Goal: Transaction & Acquisition: Book appointment/travel/reservation

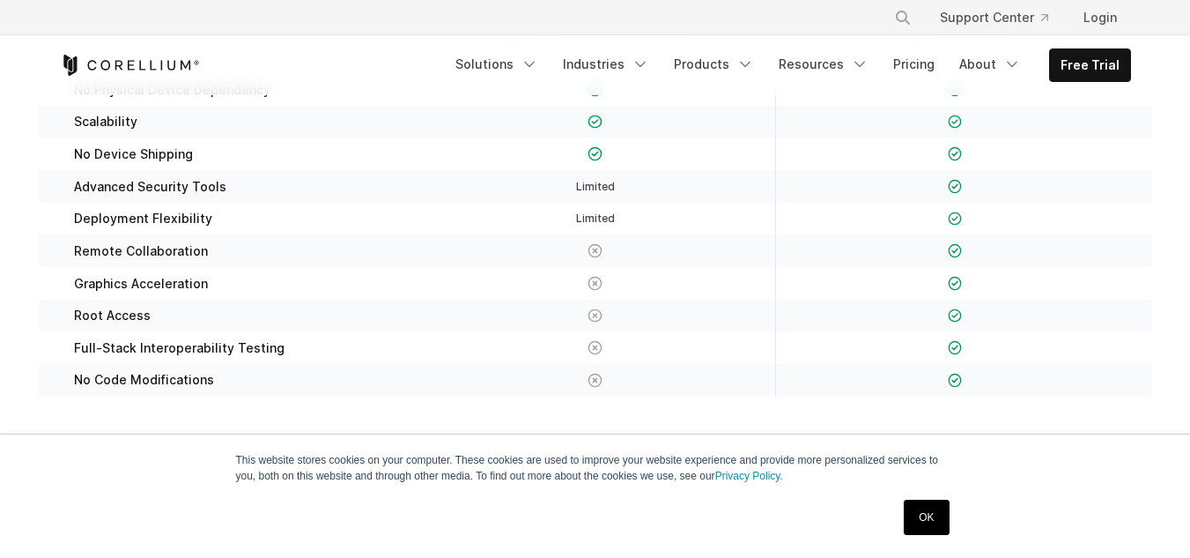
scroll to position [389, 0]
click at [922, 61] on link "Pricing" at bounding box center [914, 64] width 63 height 32
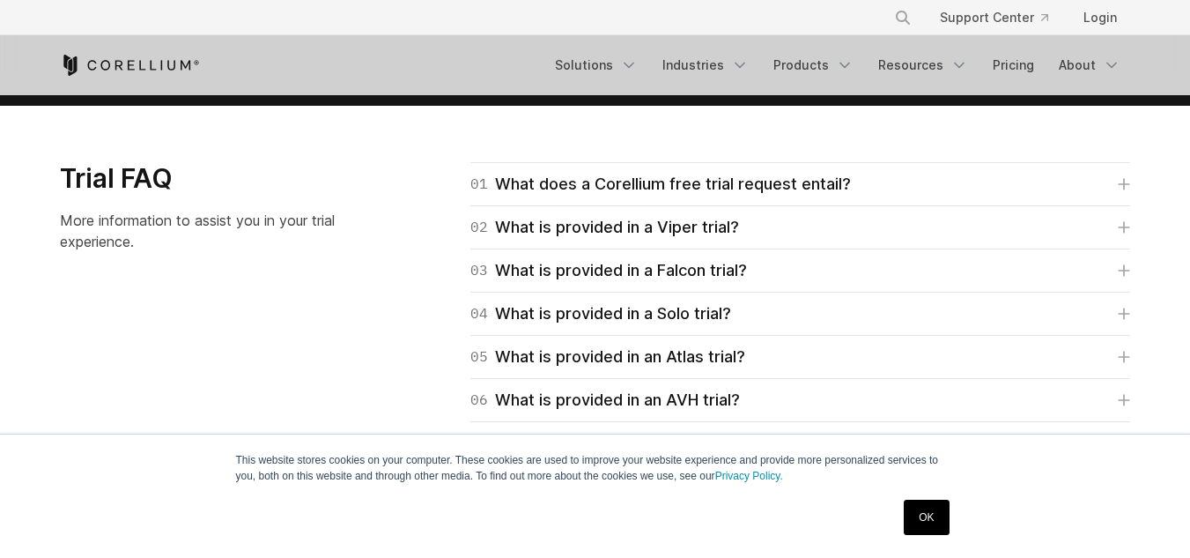
scroll to position [2478, 0]
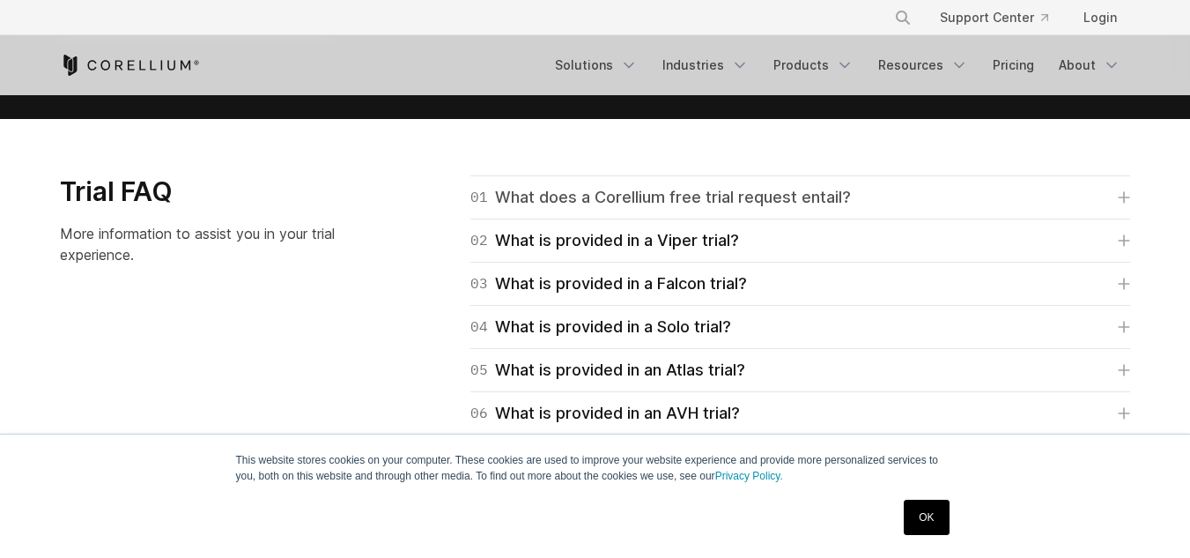
click at [988, 209] on link "01 What does a Corellium free trial request entail?" at bounding box center [801, 197] width 660 height 25
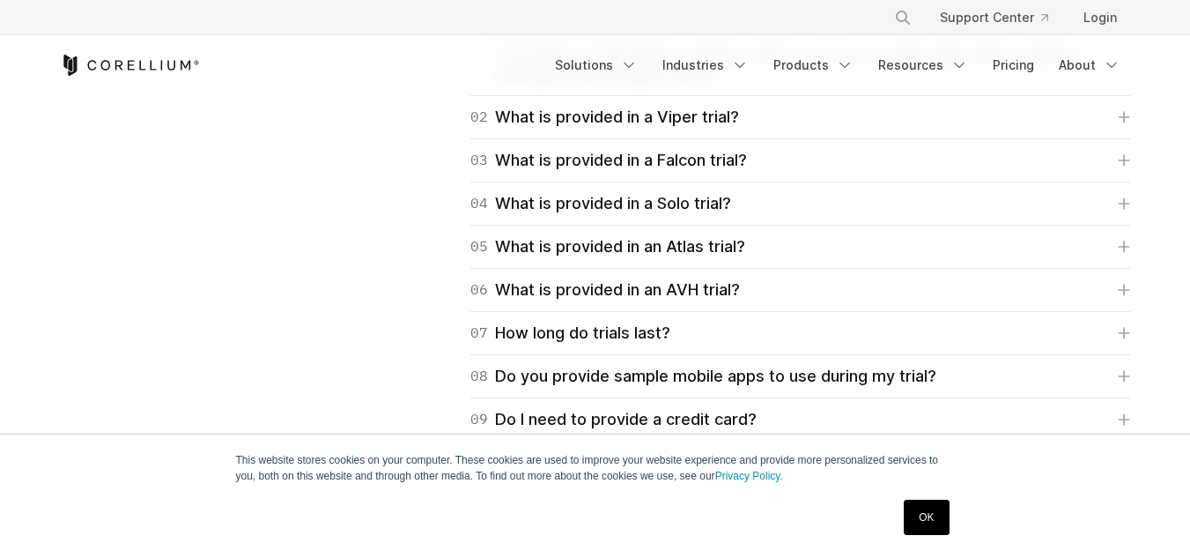
scroll to position [2753, 0]
click at [841, 67] on icon "Navigation Menu" at bounding box center [845, 65] width 18 height 18
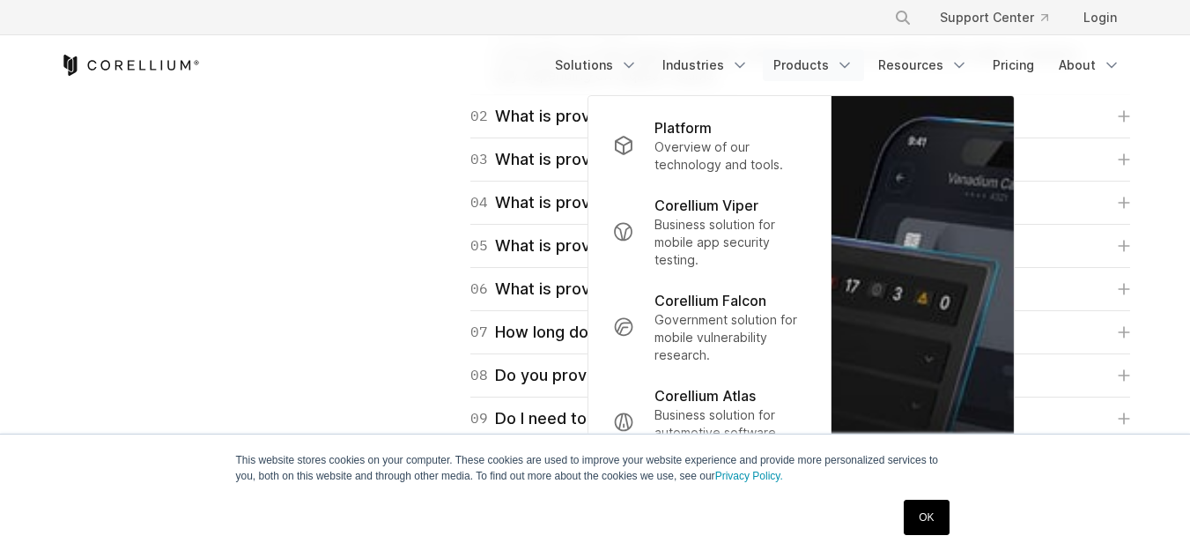
click at [354, 246] on div "Trial FAQ More information to assist you in your trial experience. 01 What does…" at bounding box center [595, 235] width 1107 height 671
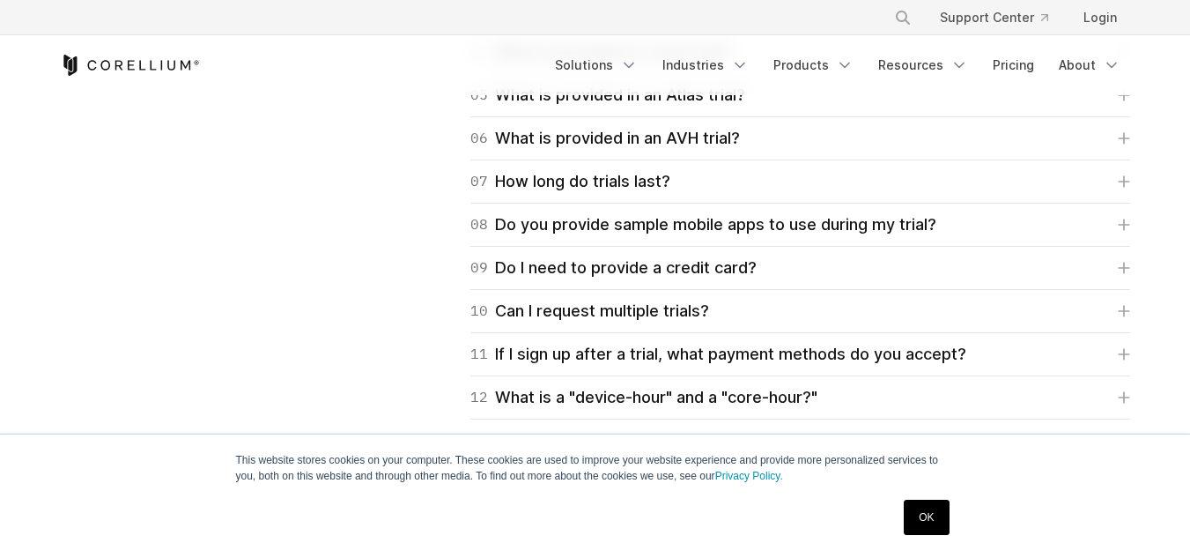
scroll to position [2904, 0]
click at [1124, 183] on icon at bounding box center [1125, 182] width 11 height 11
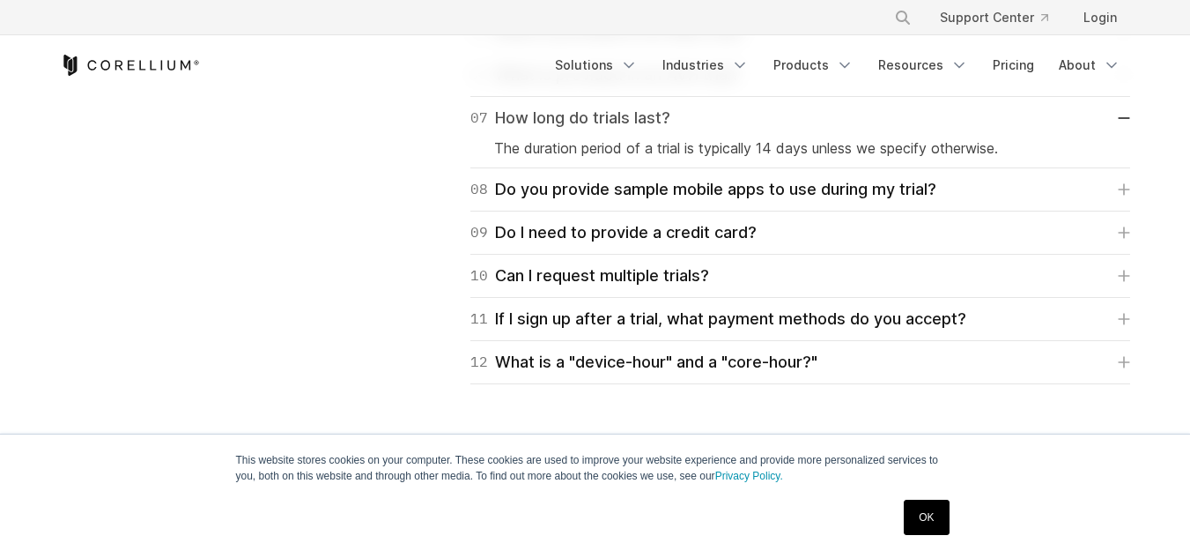
scroll to position [2969, 0]
click at [1124, 358] on icon at bounding box center [1125, 361] width 11 height 11
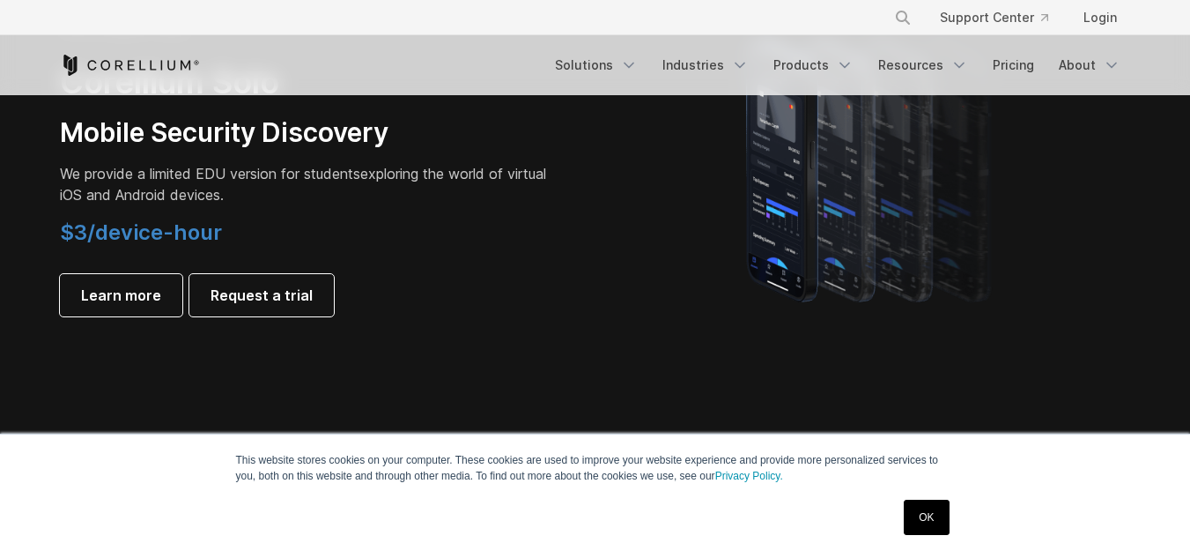
scroll to position [1328, 0]
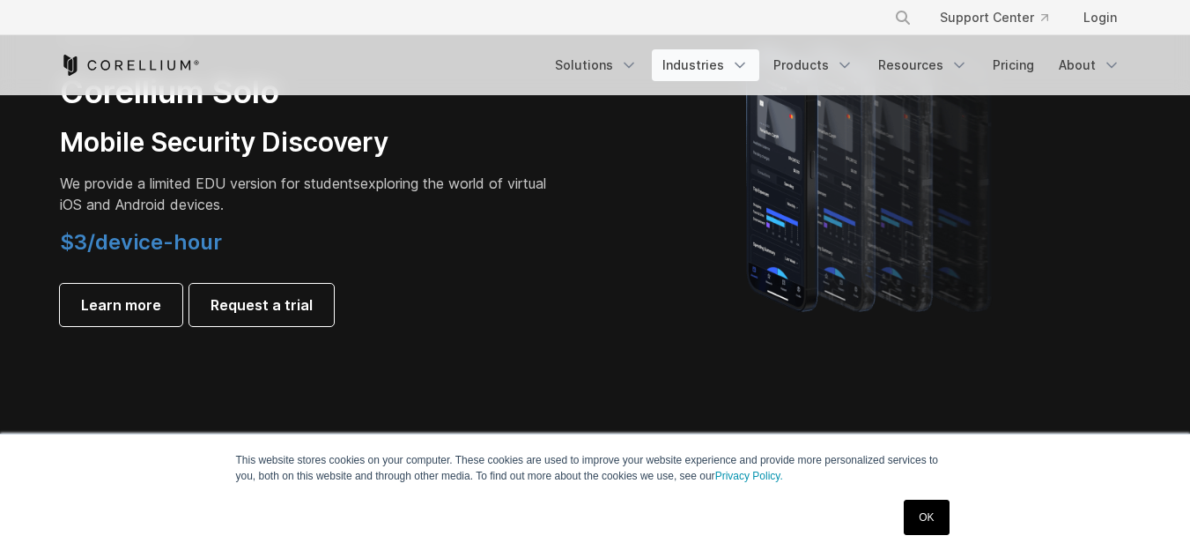
click at [719, 68] on link "Industries" at bounding box center [705, 65] width 107 height 32
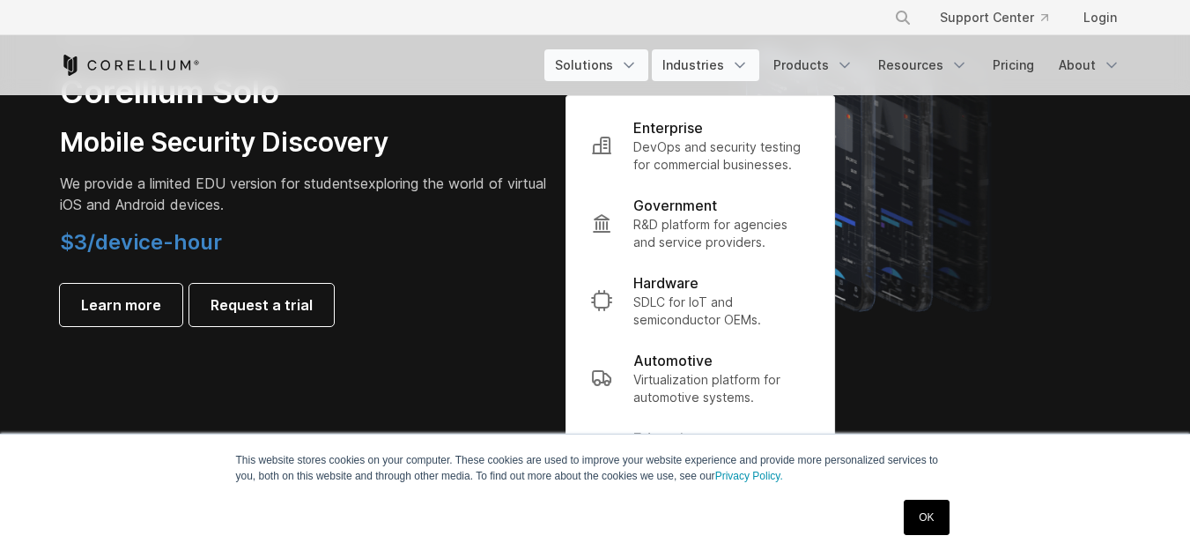
click at [625, 67] on link "Solutions" at bounding box center [597, 65] width 104 height 32
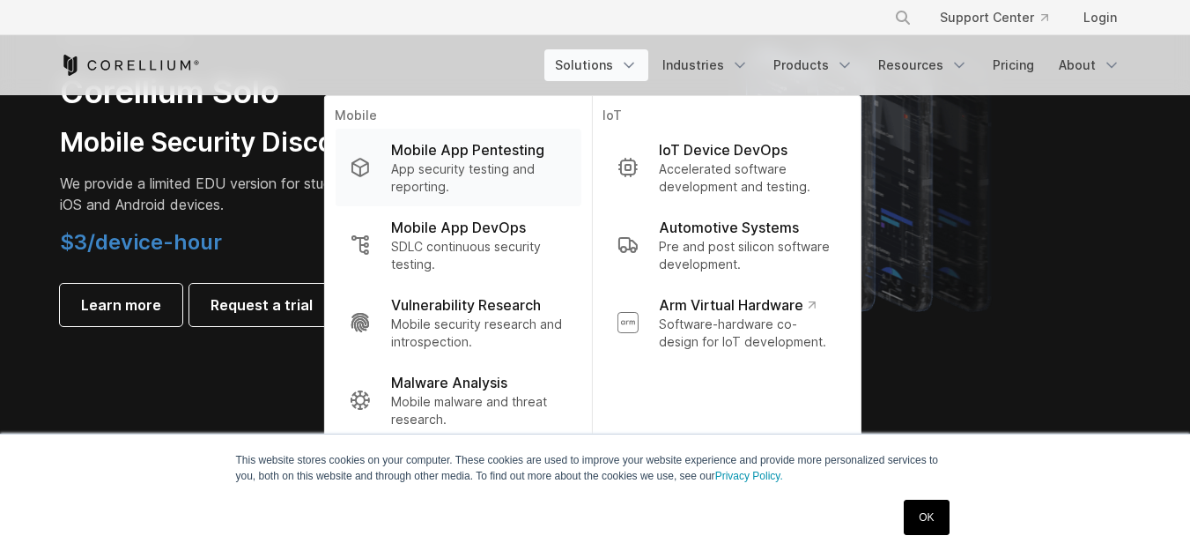
click at [516, 156] on p "Mobile App Pentesting" at bounding box center [467, 149] width 153 height 21
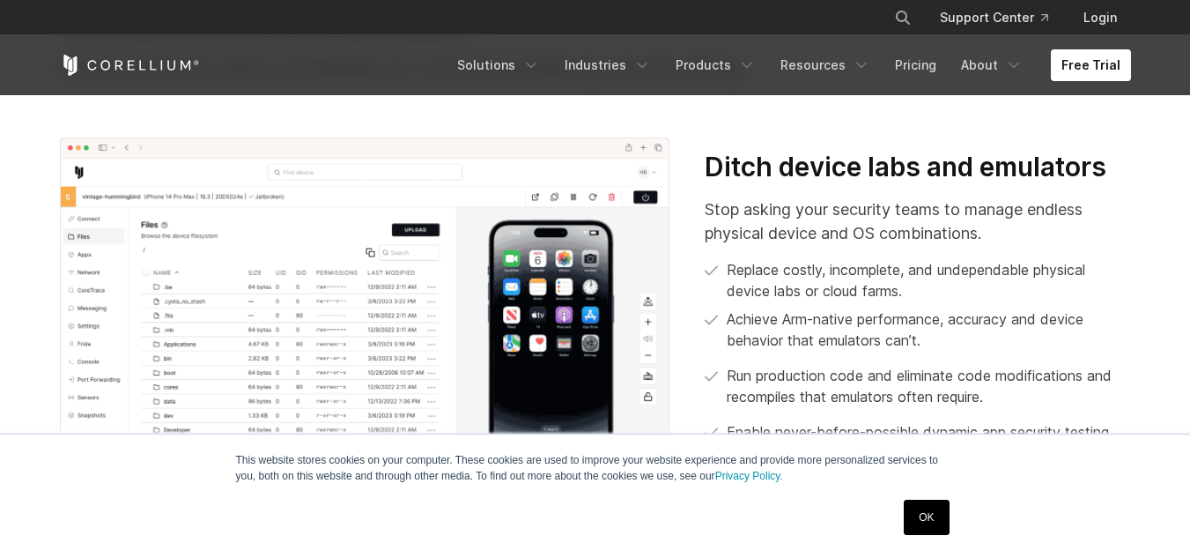
scroll to position [586, 0]
click at [938, 524] on link "OK" at bounding box center [926, 517] width 45 height 35
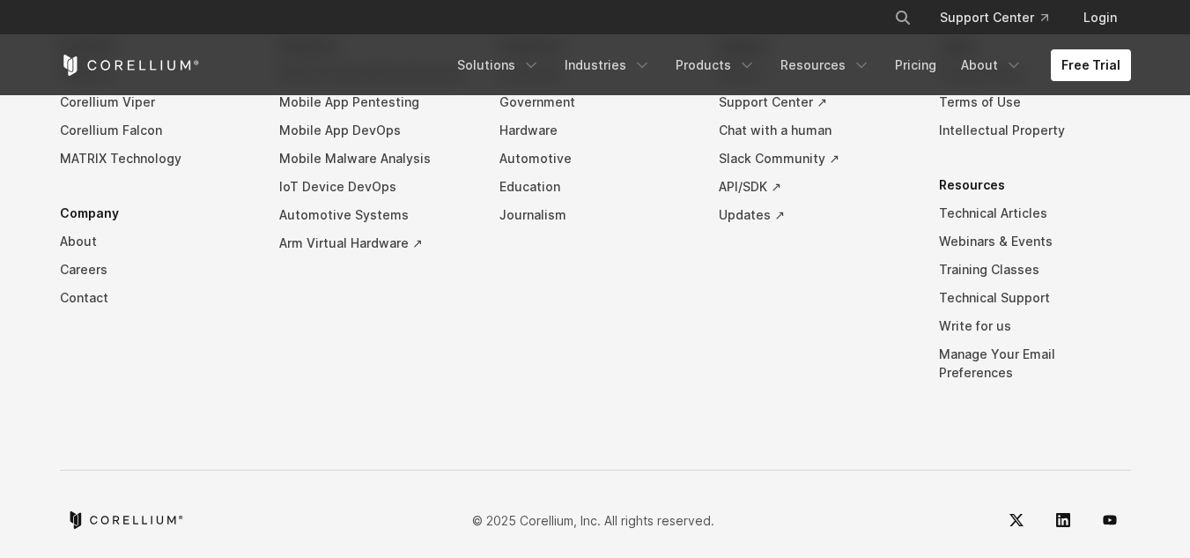
scroll to position [5443, 0]
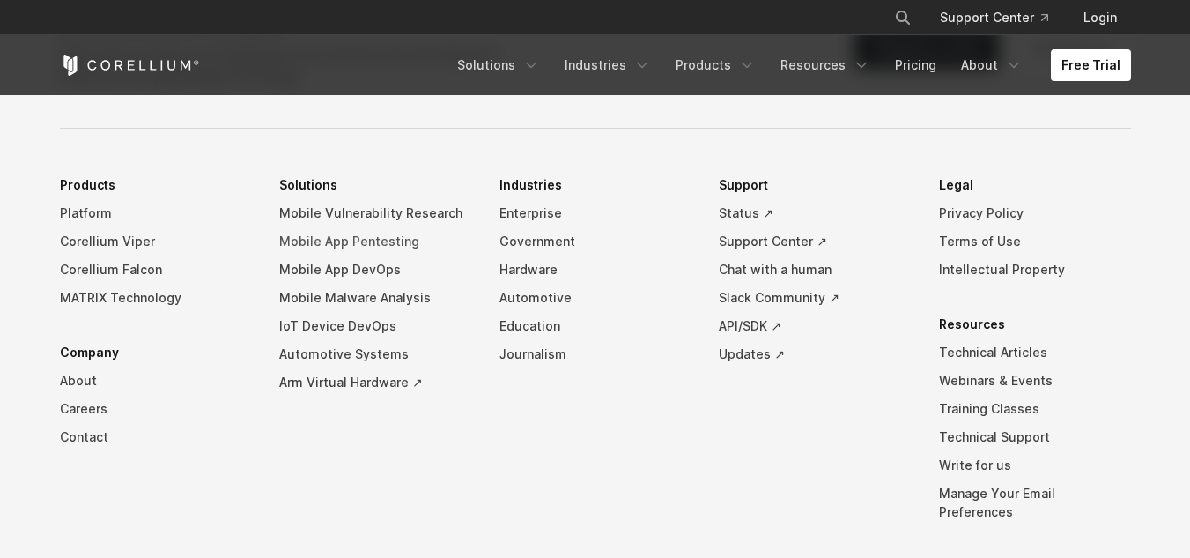
click at [346, 246] on link "Mobile App Pentesting" at bounding box center [375, 241] width 192 height 28
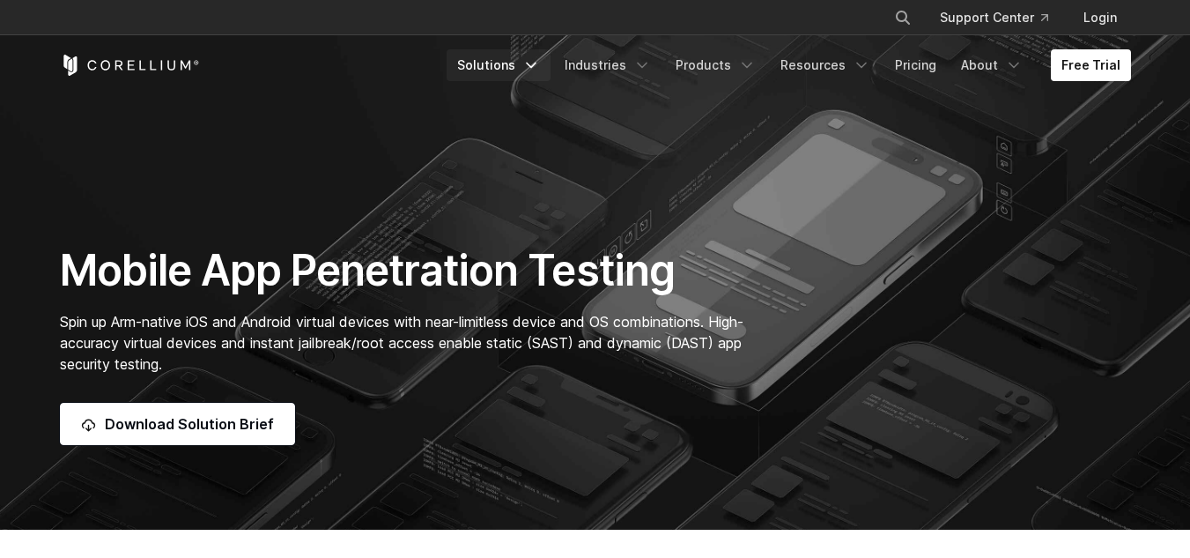
click at [509, 63] on link "Solutions" at bounding box center [499, 65] width 104 height 32
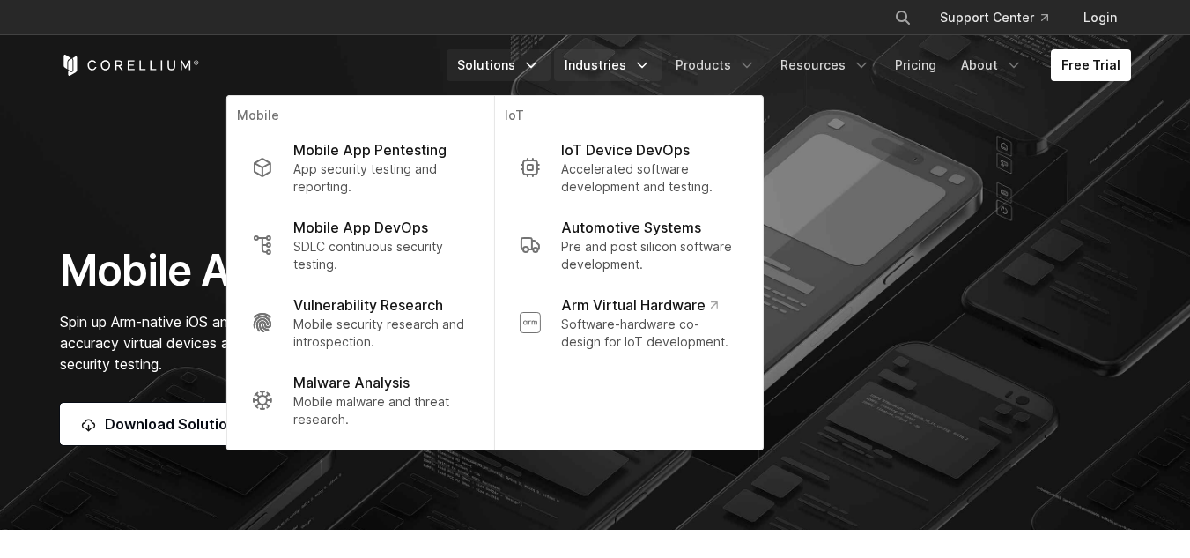
click at [608, 57] on link "Industries" at bounding box center [607, 65] width 107 height 32
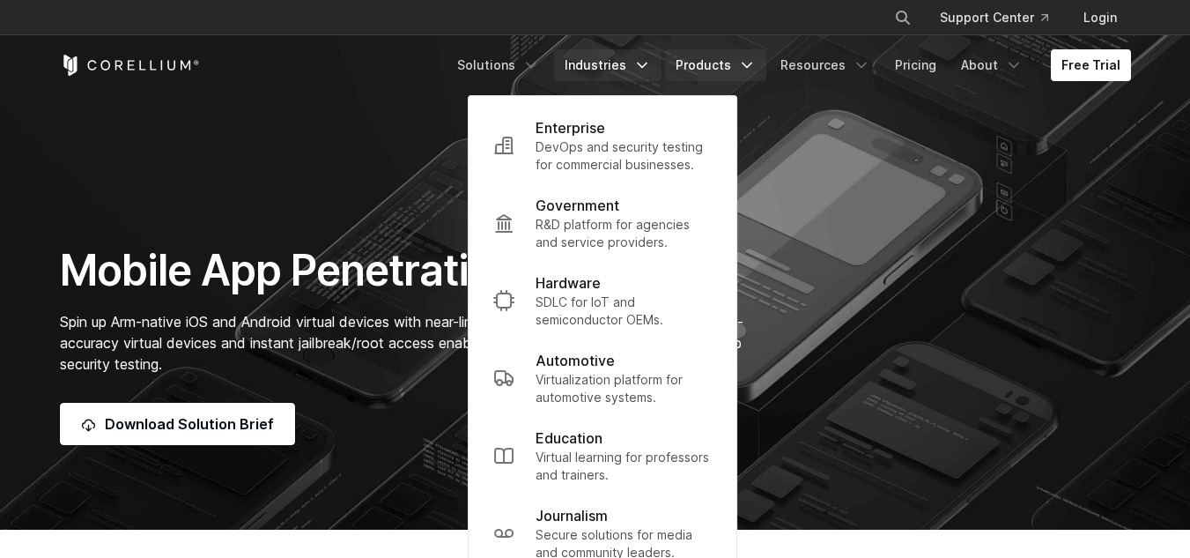
click at [752, 56] on icon "Navigation Menu" at bounding box center [747, 65] width 18 height 18
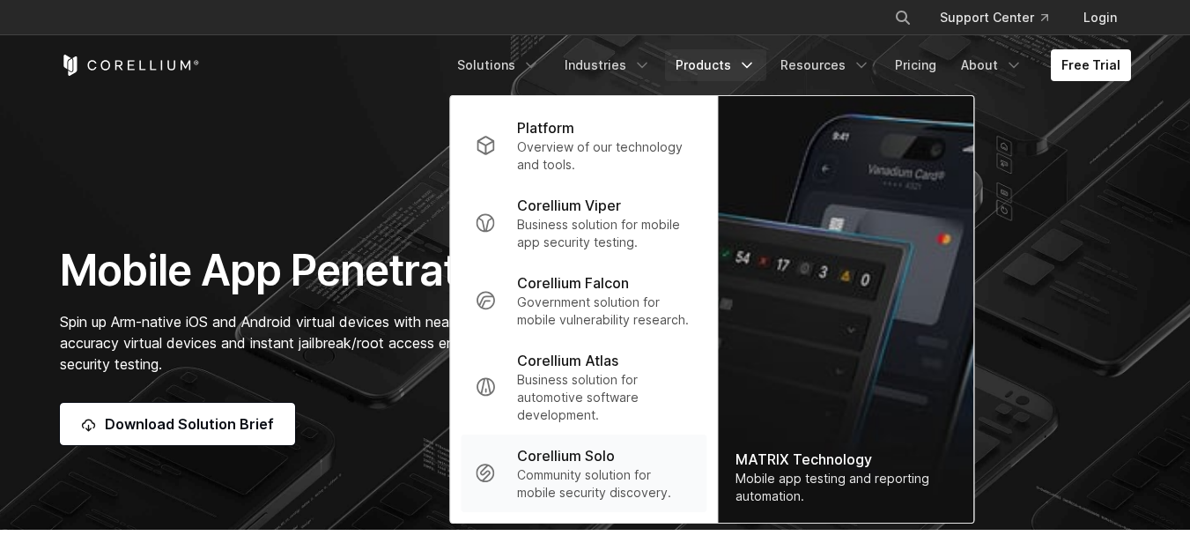
click at [631, 461] on div "Corellium Solo" at bounding box center [604, 455] width 175 height 21
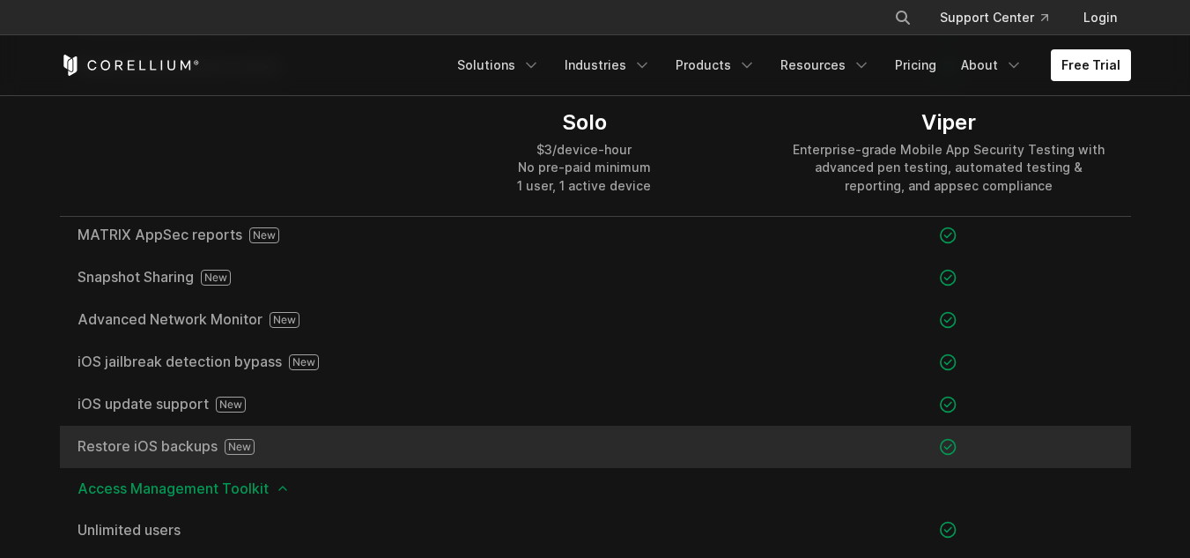
scroll to position [2068, 0]
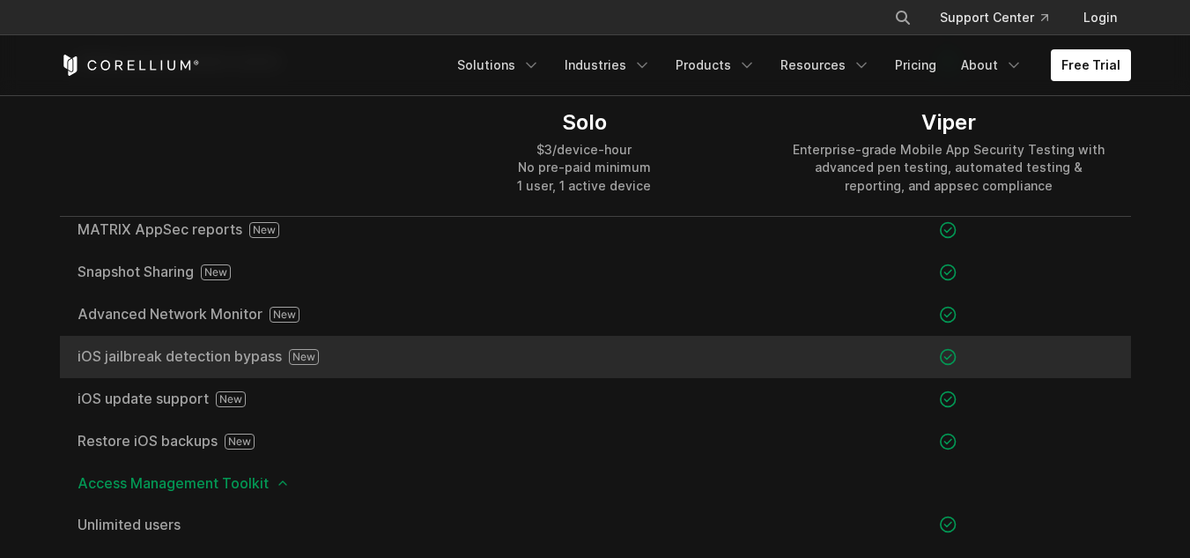
click at [291, 359] on icon at bounding box center [304, 357] width 30 height 16
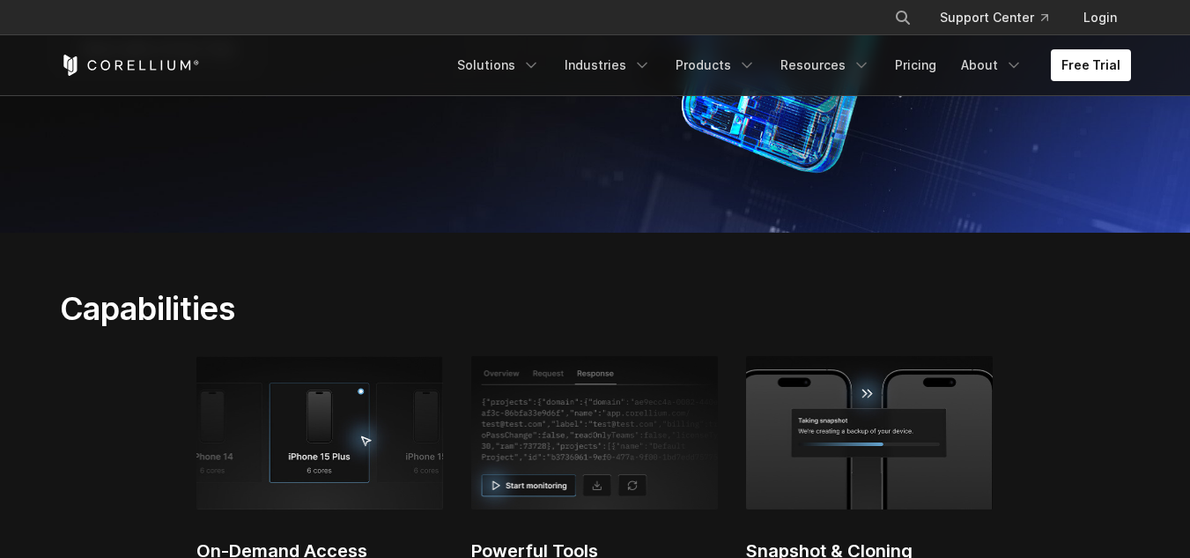
scroll to position [0, 0]
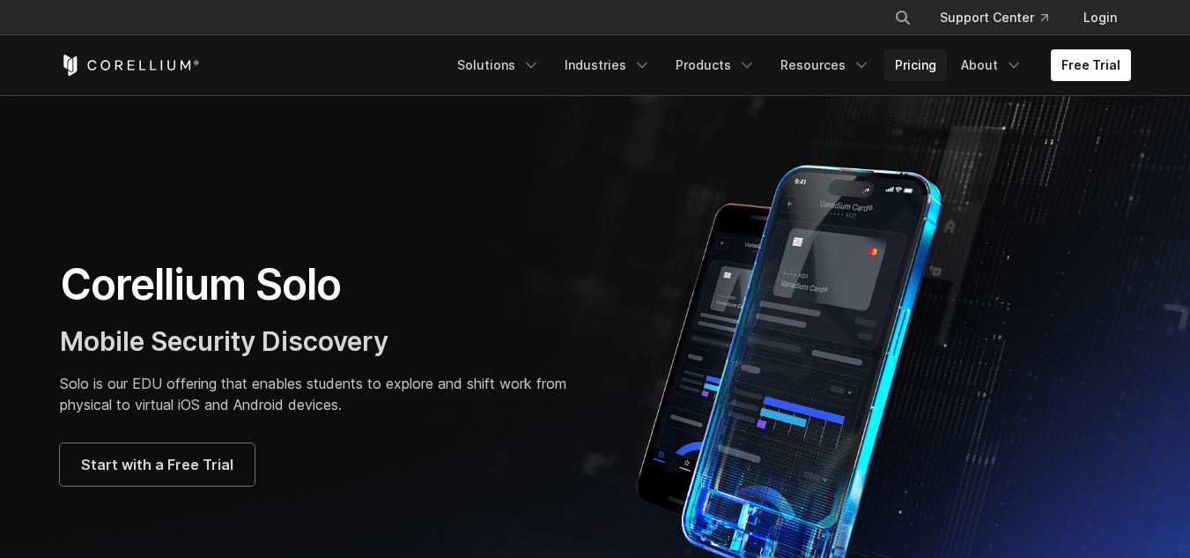
click at [938, 70] on link "Pricing" at bounding box center [916, 65] width 63 height 32
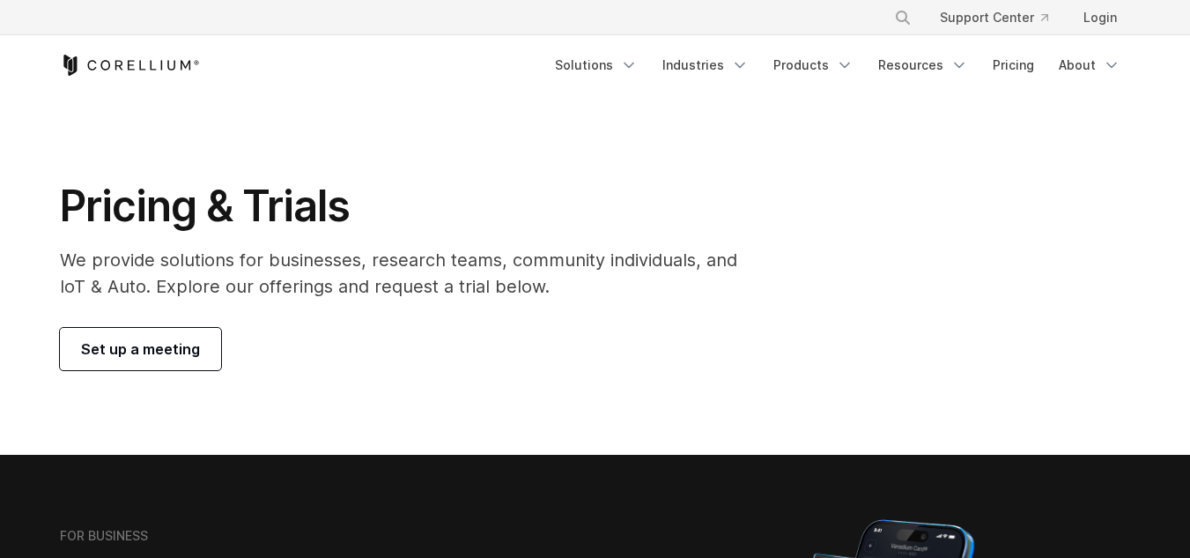
click at [192, 350] on span "Set up a meeting" at bounding box center [140, 348] width 119 height 21
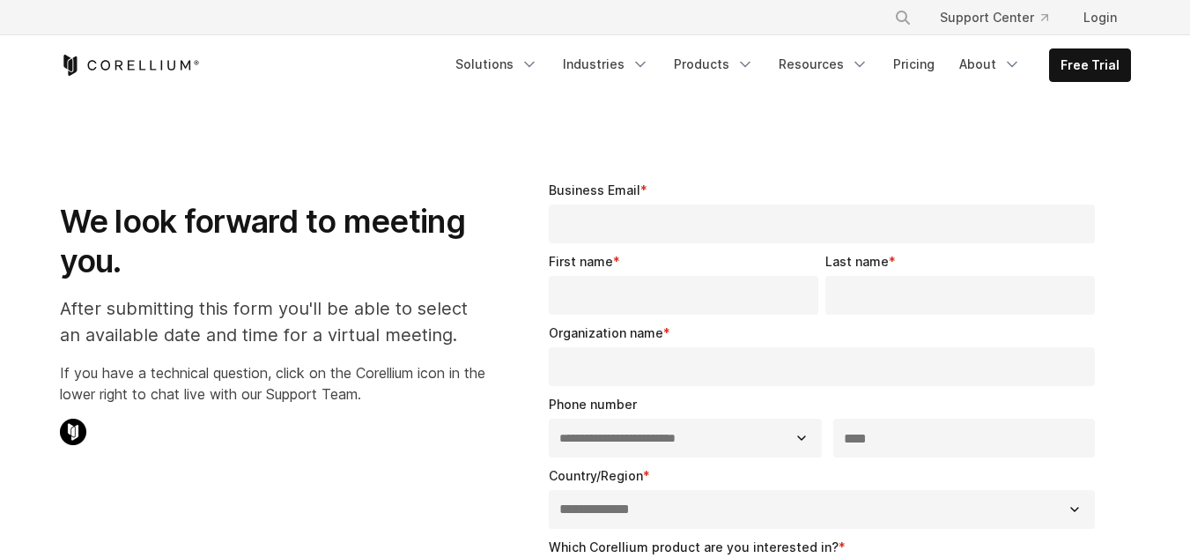
select select "**"
click at [825, 66] on link "Resources" at bounding box center [823, 64] width 111 height 32
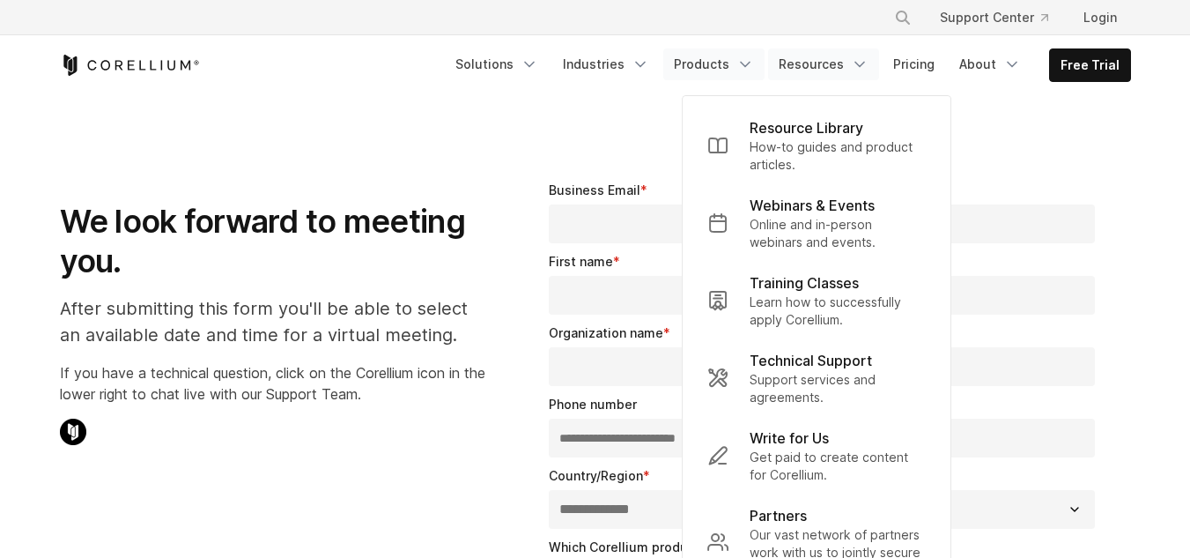
click at [747, 76] on link "Products" at bounding box center [713, 64] width 101 height 32
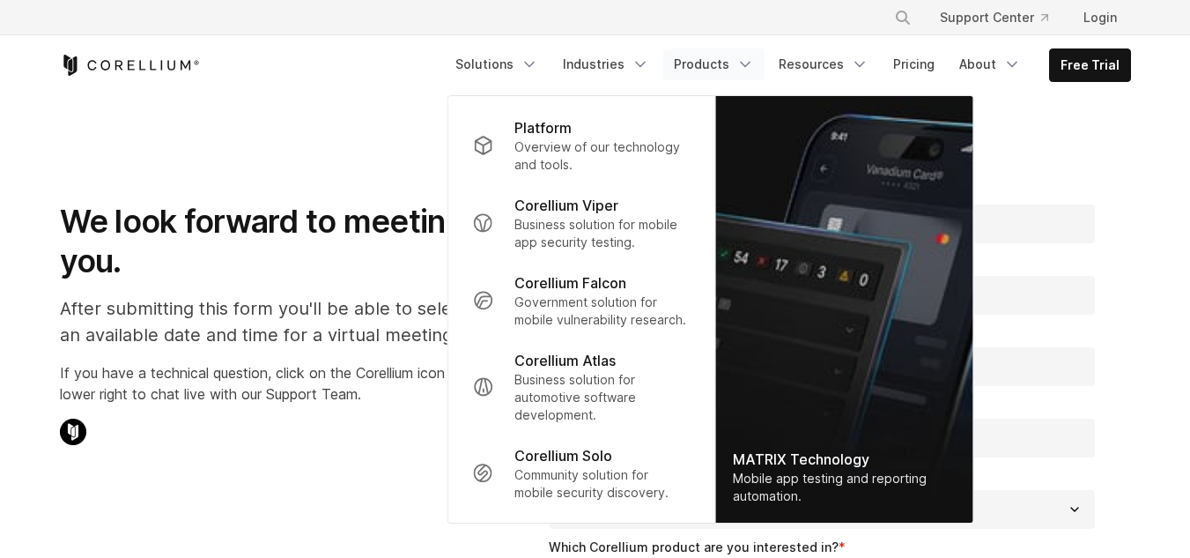
click at [747, 76] on link "Products" at bounding box center [713, 64] width 101 height 32
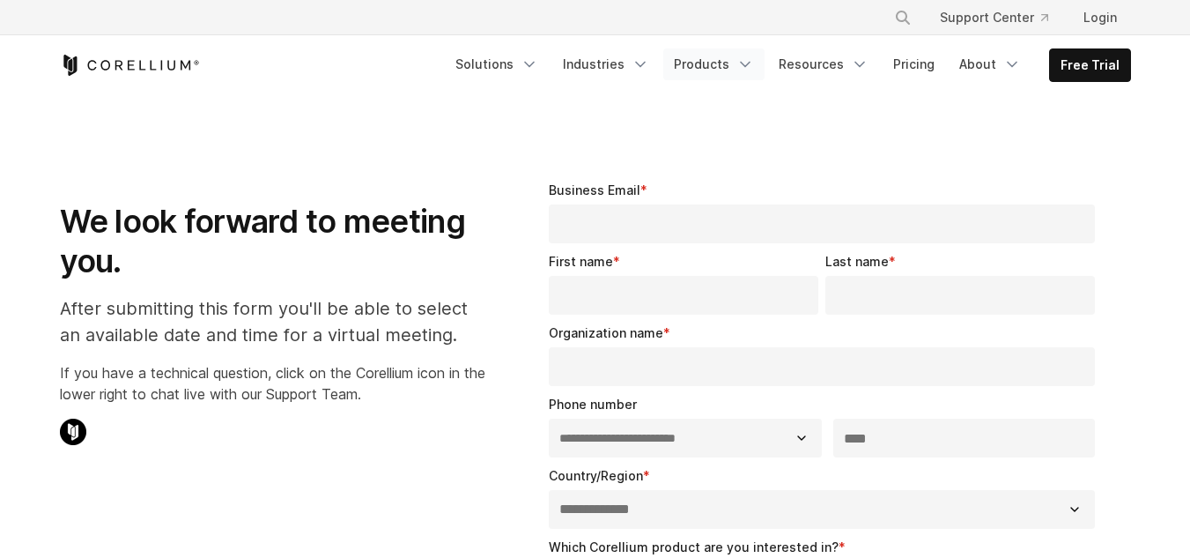
click at [747, 76] on link "Products" at bounding box center [713, 64] width 101 height 32
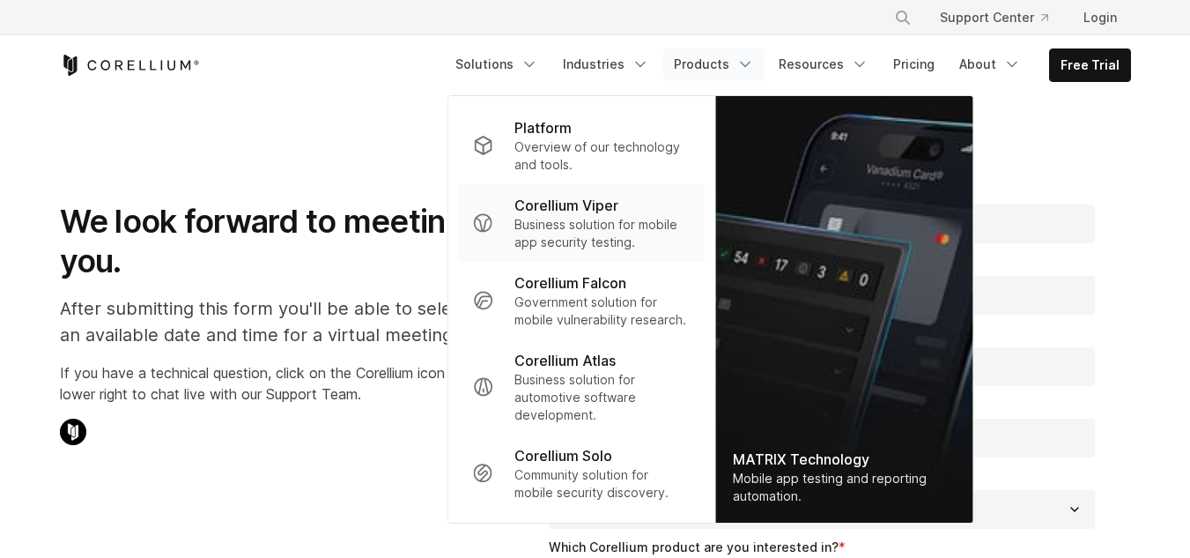
click at [619, 210] on p "Corellium Viper" at bounding box center [567, 205] width 104 height 21
